Goal: Task Accomplishment & Management: Manage account settings

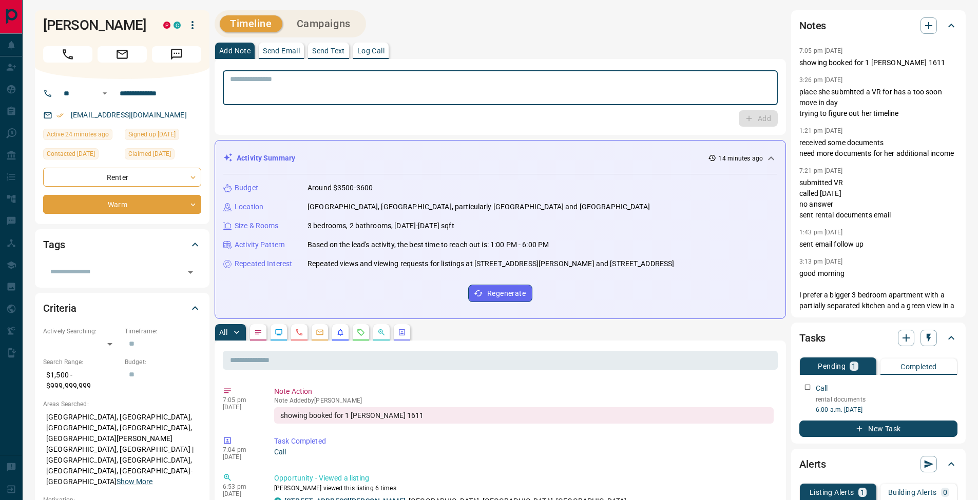
click at [326, 100] on textarea at bounding box center [500, 88] width 540 height 26
type textarea "**********"
click at [759, 115] on button "Add" at bounding box center [758, 118] width 39 height 16
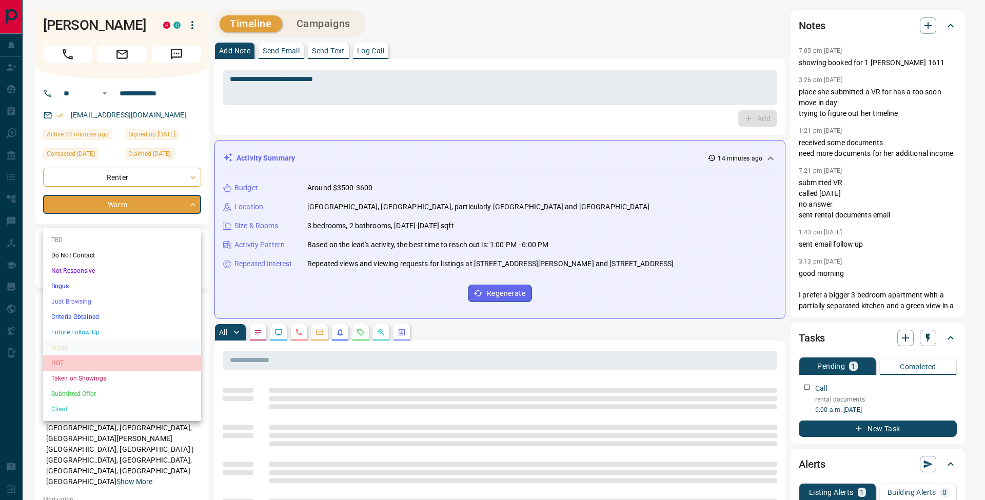
click at [108, 361] on li "HOT" at bounding box center [122, 363] width 158 height 15
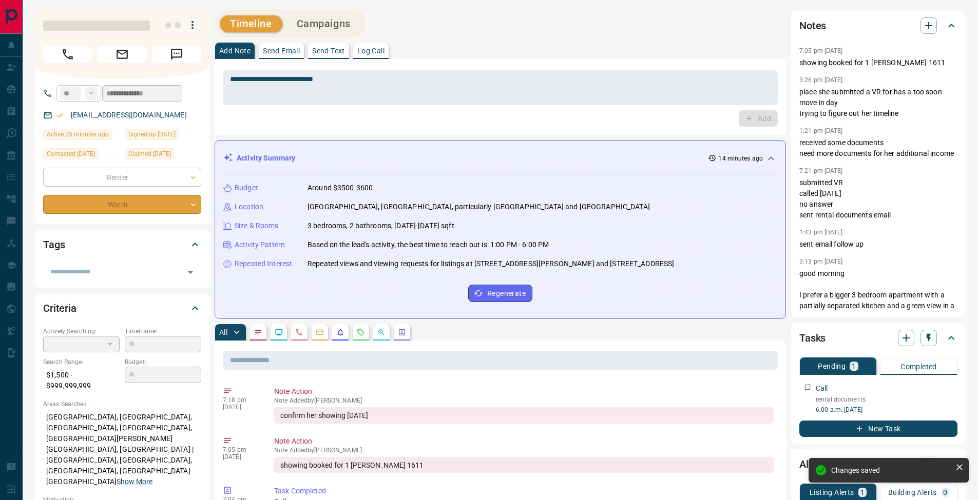
type input "*"
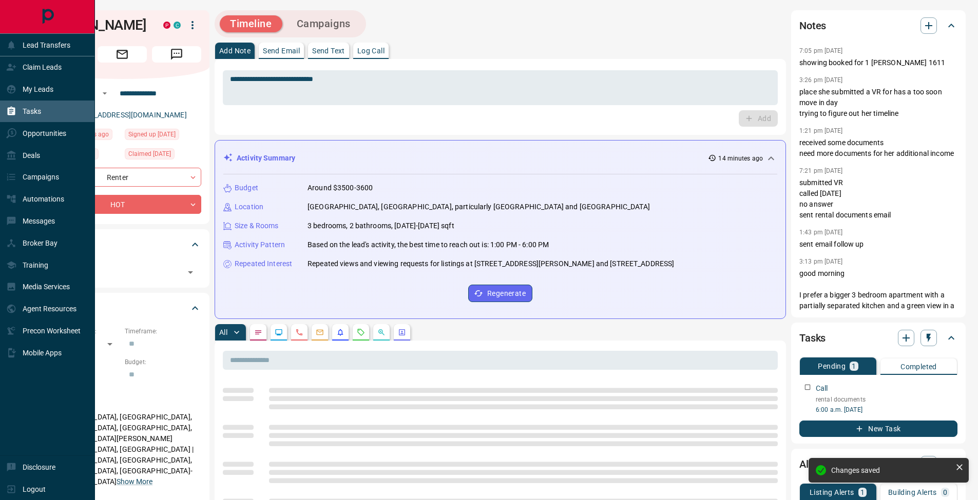
click at [14, 109] on icon at bounding box center [12, 111] width 8 height 9
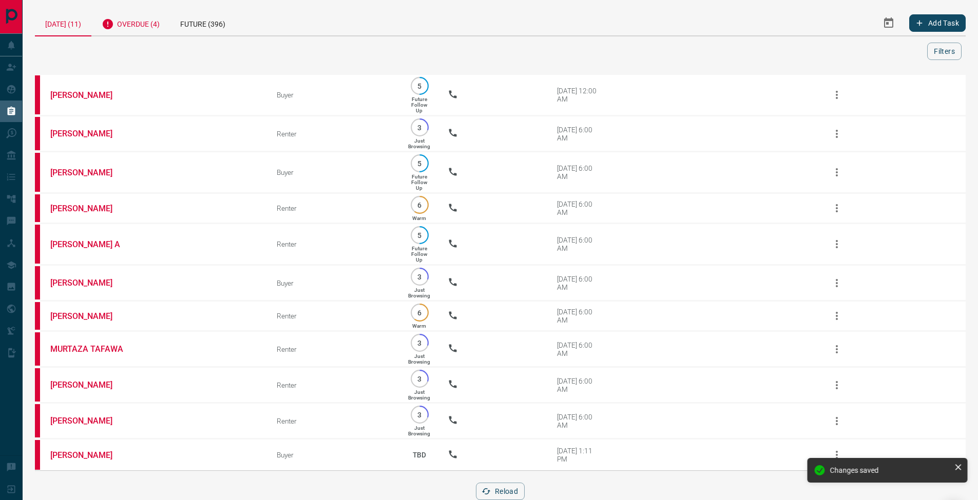
click at [152, 25] on div "Overdue (4)" at bounding box center [130, 22] width 79 height 25
